Goal: Find contact information

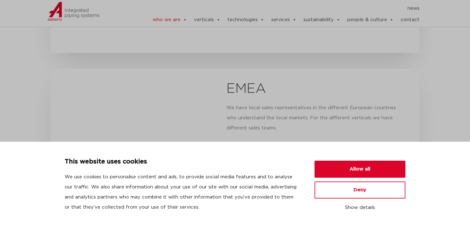
scroll to position [1320, 0]
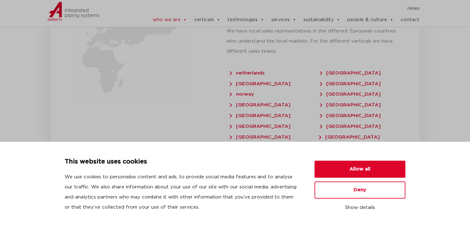
click at [411, 17] on link "contact" at bounding box center [410, 20] width 19 height 13
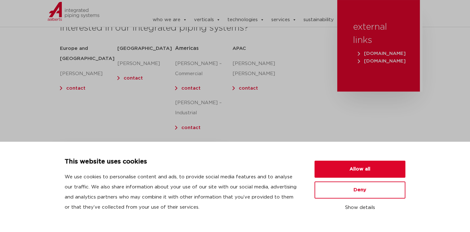
scroll to position [108, 0]
click at [190, 87] on link "contact" at bounding box center [190, 87] width 19 height 5
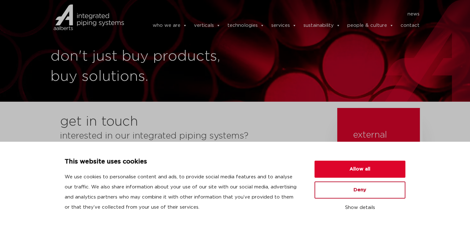
click at [355, 191] on button "Deny" at bounding box center [359, 189] width 91 height 17
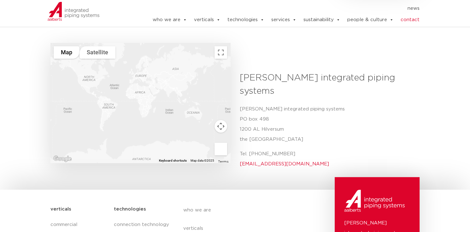
scroll to position [221, 0]
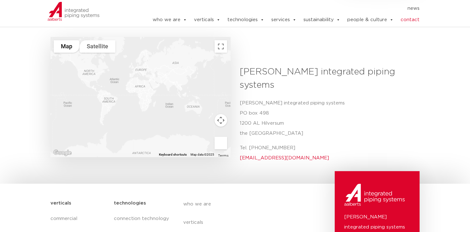
click at [87, 61] on div at bounding box center [140, 97] width 180 height 120
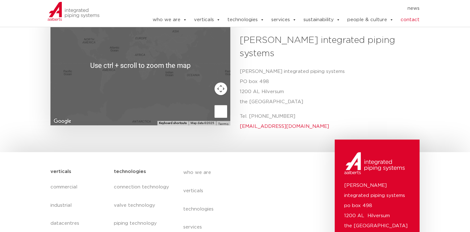
scroll to position [189, 0]
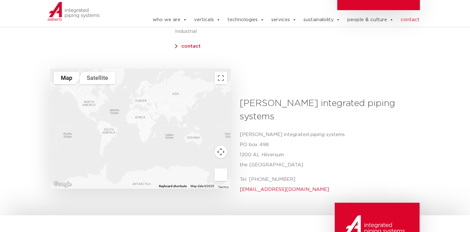
click at [131, 117] on div at bounding box center [140, 128] width 180 height 120
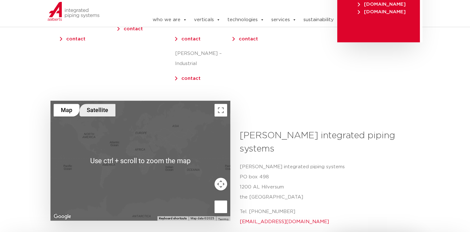
scroll to position [158, 0]
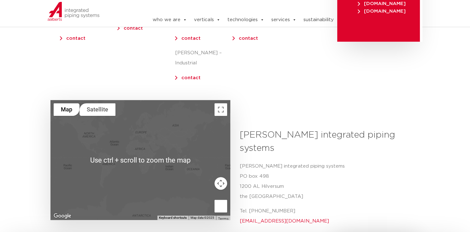
click at [92, 131] on div at bounding box center [140, 160] width 180 height 120
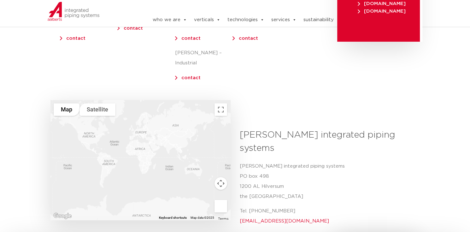
click at [221, 177] on button "Map camera controls" at bounding box center [220, 183] width 13 height 13
click at [170, 177] on button "Move left" at bounding box center [173, 183] width 13 height 13
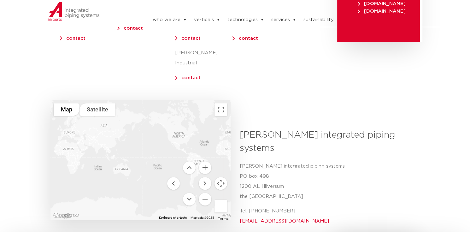
click at [178, 129] on div at bounding box center [140, 160] width 180 height 120
click at [203, 161] on button "Zoom in" at bounding box center [205, 167] width 13 height 13
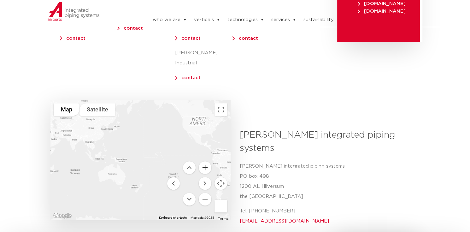
click at [203, 161] on button "Zoom in" at bounding box center [205, 167] width 13 height 13
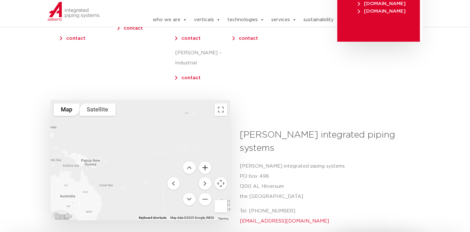
click at [203, 161] on button "Zoom in" at bounding box center [205, 167] width 13 height 13
drag, startPoint x: 202, startPoint y: 131, endPoint x: 112, endPoint y: 178, distance: 101.7
click at [112, 178] on div at bounding box center [140, 160] width 180 height 120
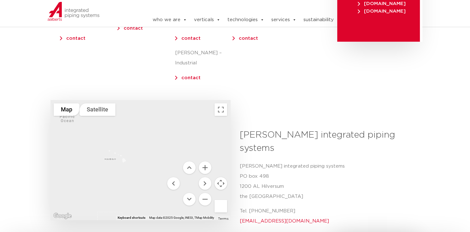
drag, startPoint x: 165, startPoint y: 144, endPoint x: 138, endPoint y: 176, distance: 41.4
click at [138, 175] on div at bounding box center [140, 160] width 180 height 120
click at [365, 161] on p "Aalberts integrated piping systems PO box 498 1200 AL Hilversum the Netherlands" at bounding box center [327, 181] width 175 height 40
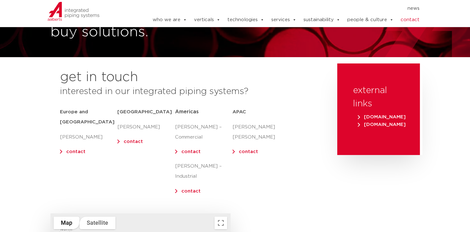
scroll to position [13, 0]
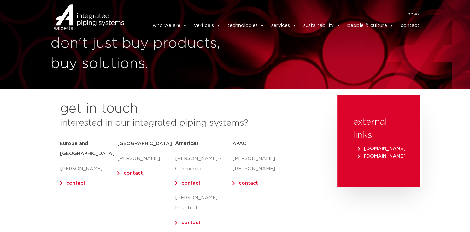
click at [190, 184] on link "contact" at bounding box center [190, 183] width 19 height 5
click at [196, 220] on link "contact" at bounding box center [190, 222] width 19 height 5
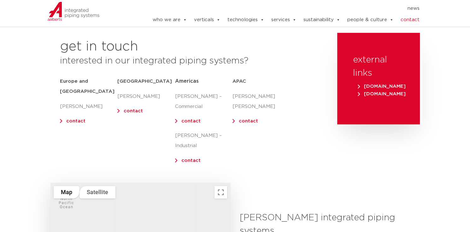
scroll to position [76, 0]
